Goal: Task Accomplishment & Management: Manage account settings

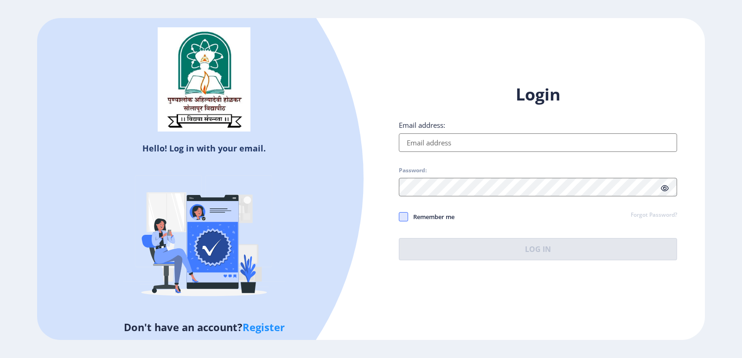
type input "[EMAIL_ADDRESS][DOMAIN_NAME]"
click at [402, 217] on span at bounding box center [403, 216] width 9 height 9
click at [399, 217] on input "Remember me" at bounding box center [399, 217] width 0 height 0
checkbox input "true"
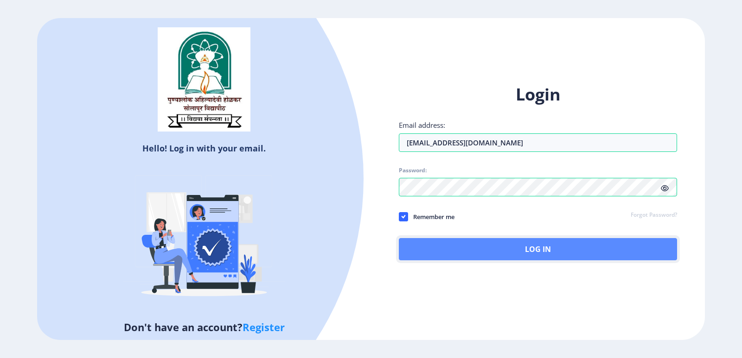
click at [414, 245] on button "Log In" at bounding box center [538, 249] width 278 height 22
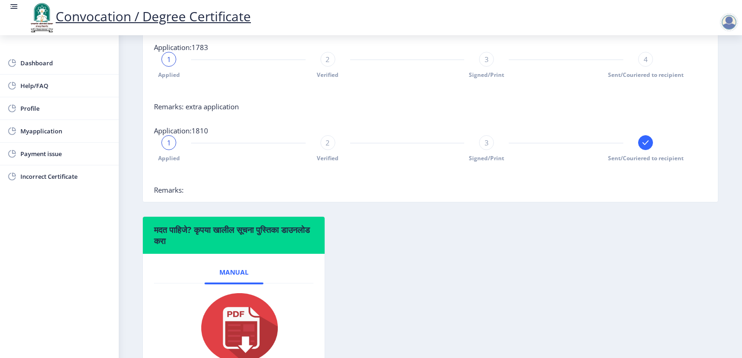
scroll to position [386, 0]
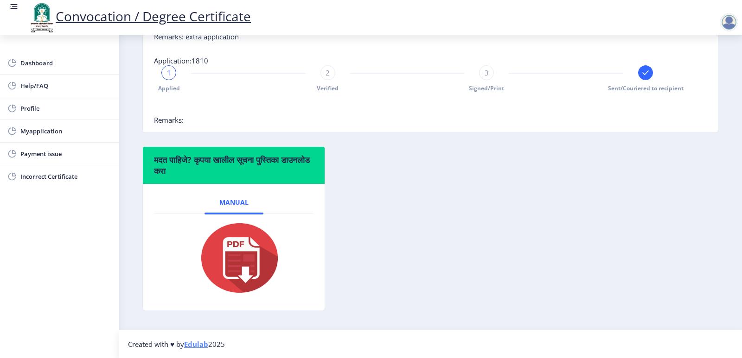
click at [510, 264] on div "मदत पाहिजे? कृपया खालील सूचना पुस्तिका डाउनलोड करा Manual" at bounding box center [430, 236] width 590 height 178
click at [18, 60] on link "Dashboard" at bounding box center [59, 63] width 119 height 22
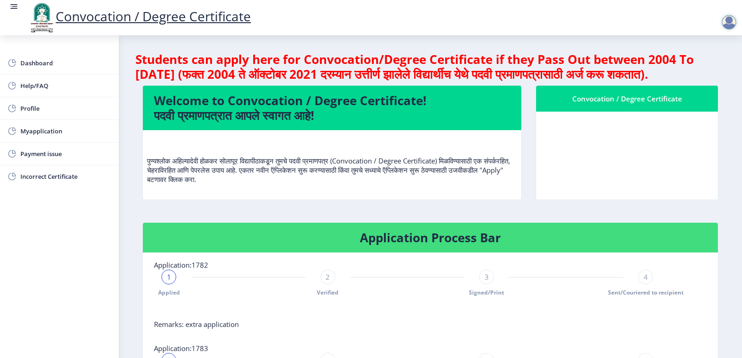
click at [727, 22] on div at bounding box center [729, 22] width 19 height 19
click at [704, 70] on span "Log out" at bounding box center [704, 72] width 59 height 11
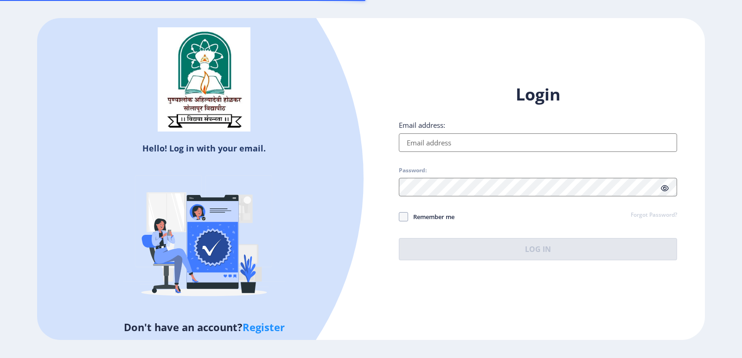
type input "[EMAIL_ADDRESS][DOMAIN_NAME]"
